Goal: Task Accomplishment & Management: Complete application form

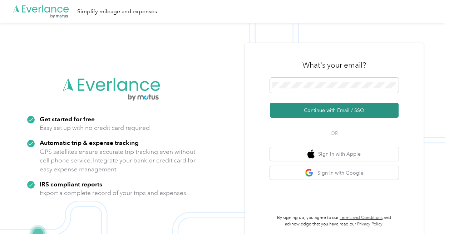
click at [333, 107] on button "Continue with Email / SSO" at bounding box center [334, 110] width 129 height 15
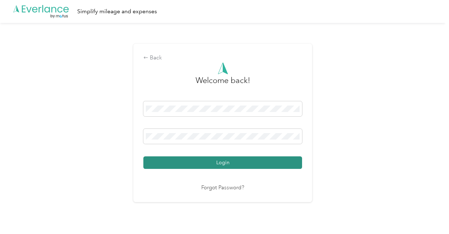
click at [211, 159] on button "Login" at bounding box center [222, 162] width 159 height 13
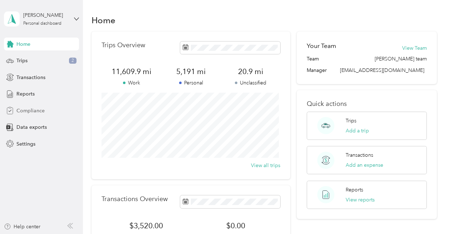
click at [37, 107] on span "Compliance" at bounding box center [30, 111] width 28 height 8
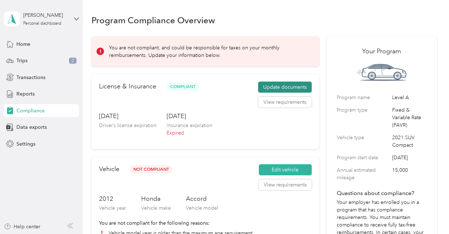
click at [271, 83] on button "Update documents" at bounding box center [285, 87] width 54 height 11
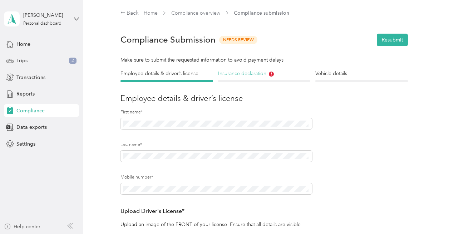
click at [250, 73] on h4 "Insurance declaration" at bounding box center [264, 74] width 93 height 8
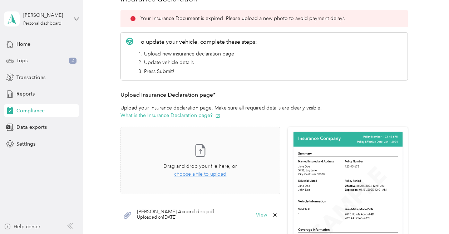
scroll to position [101, 0]
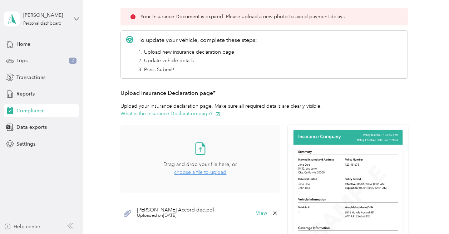
click at [200, 173] on span "choose a file to upload" at bounding box center [200, 172] width 52 height 6
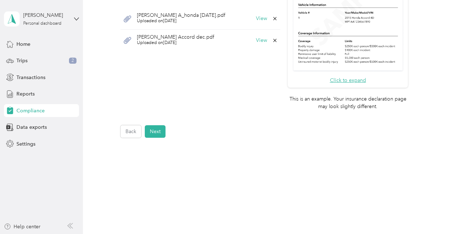
scroll to position [296, 0]
click at [166, 131] on div "Back Next" at bounding box center [265, 131] width 288 height 13
click at [159, 132] on button "Next" at bounding box center [155, 131] width 21 height 13
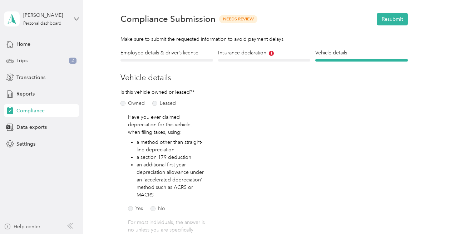
scroll to position [9, 0]
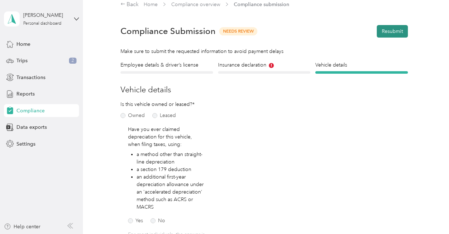
click at [381, 33] on button "Resubmit" at bounding box center [392, 31] width 31 height 13
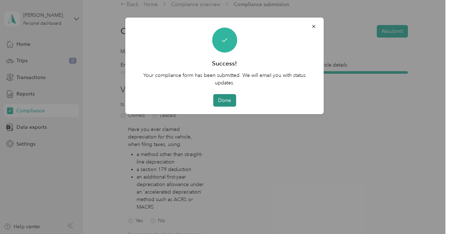
click at [230, 102] on button "Done" at bounding box center [224, 100] width 23 height 13
